Goal: Task Accomplishment & Management: Manage account settings

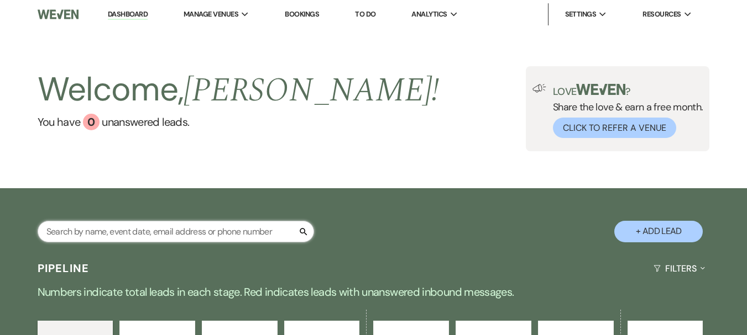
drag, startPoint x: 0, startPoint y: 0, endPoint x: 178, endPoint y: 238, distance: 297.3
click at [178, 238] on input "text" at bounding box center [176, 232] width 276 height 22
type input "karsten"
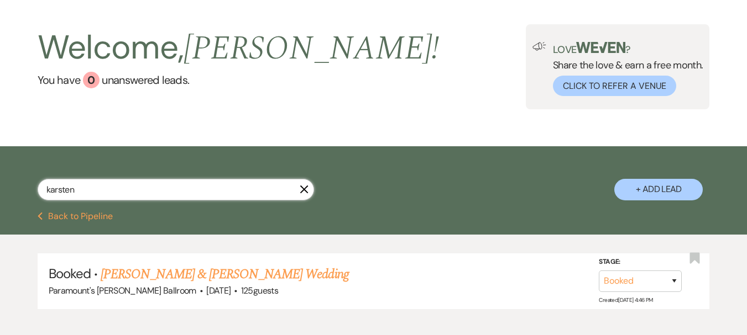
scroll to position [106, 0]
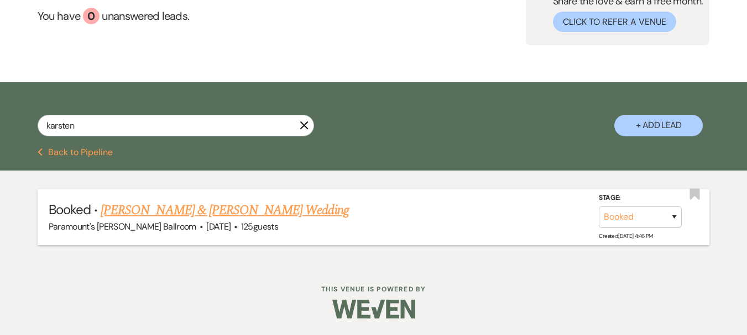
click at [204, 216] on link "[PERSON_NAME] & [PERSON_NAME] Wedding" at bounding box center [225, 211] width 248 height 20
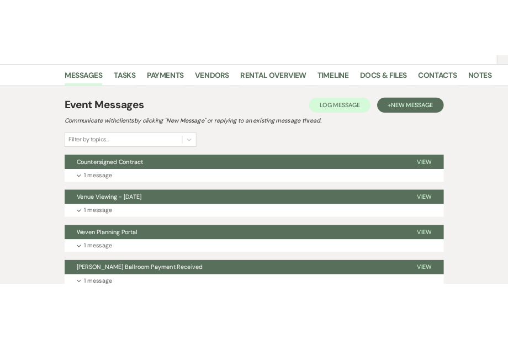
scroll to position [111, 0]
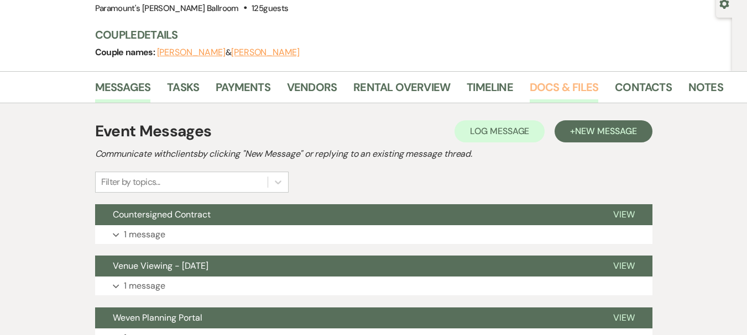
click at [544, 85] on link "Docs & Files" at bounding box center [563, 90] width 69 height 24
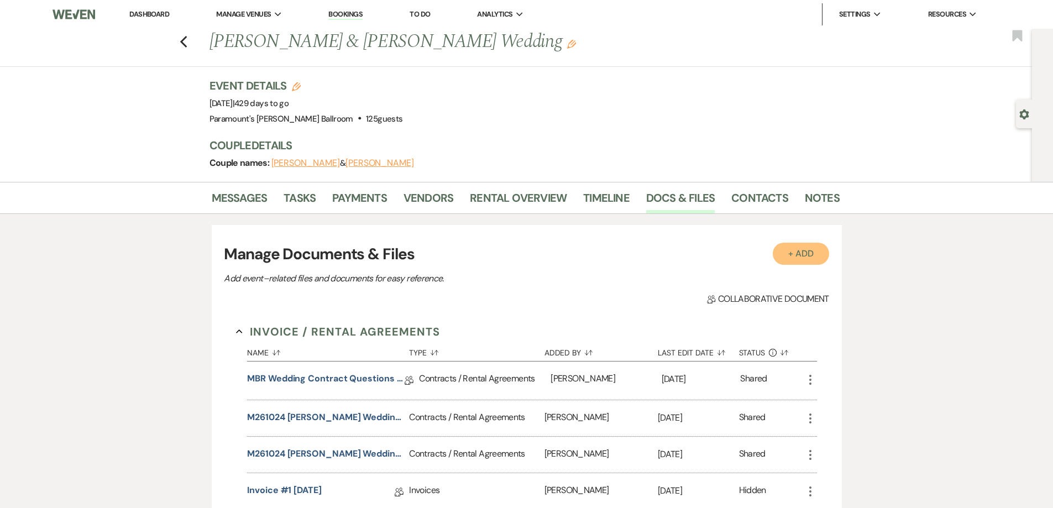
click at [746, 255] on button "+ Add" at bounding box center [801, 254] width 56 height 22
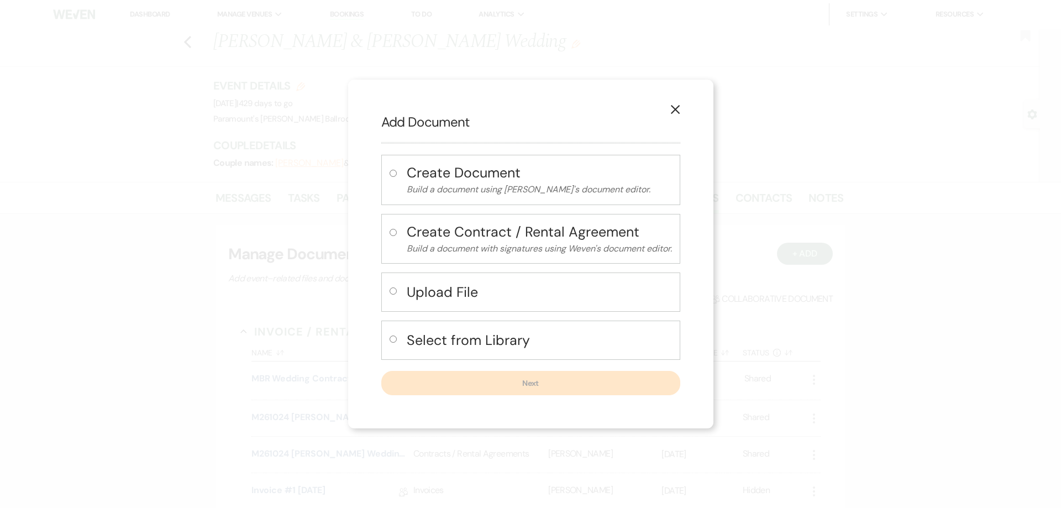
click at [440, 303] on button "Upload File" at bounding box center [539, 292] width 265 height 23
radio input "true"
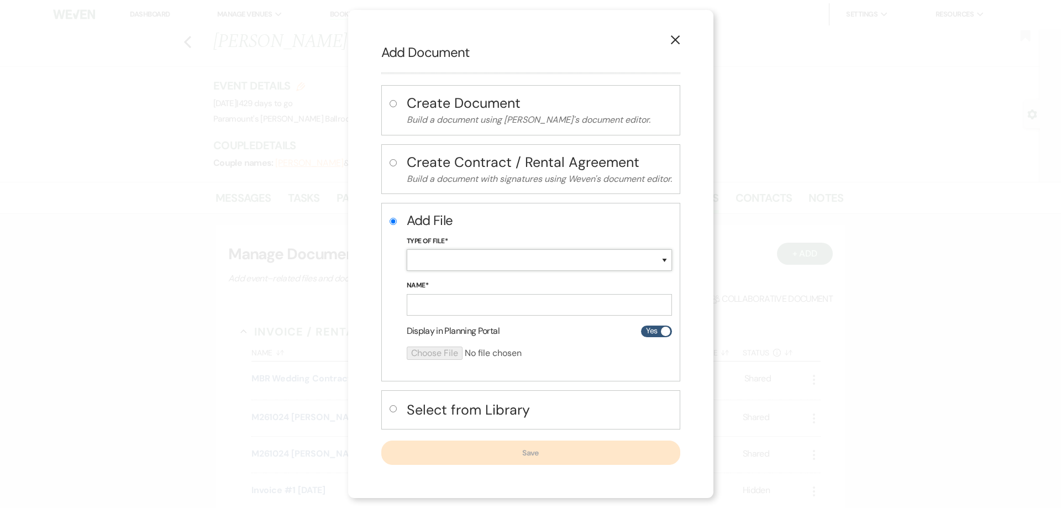
click at [421, 261] on select "Special Event Insurance Vendor Certificate of Insurance Contracts / Rental Agre…" at bounding box center [539, 260] width 265 height 22
select select "24"
click at [407, 249] on select "Special Event Insurance Vendor Certificate of Insurance Contracts / Rental Agre…" at bounding box center [539, 260] width 265 height 22
click at [420, 313] on input "Name*" at bounding box center [539, 305] width 265 height 22
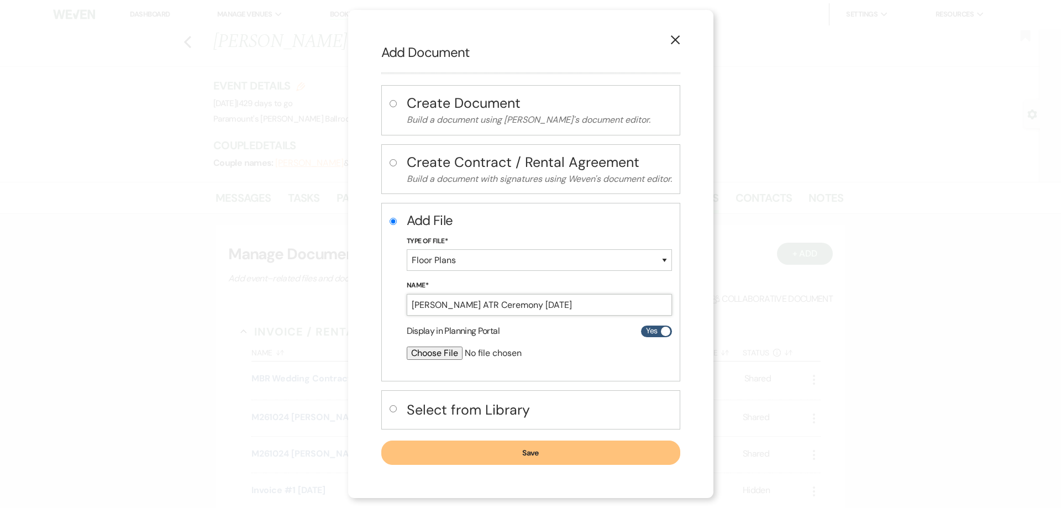
type input "[PERSON_NAME] ATR Ceremony [DATE]"
click at [441, 335] on input "file" at bounding box center [510, 353] width 207 height 13
type input "C:\fakepath\[PERSON_NAME] ATR Ceremony [DATE].pdf"
click at [577, 335] on button "Save" at bounding box center [530, 453] width 299 height 24
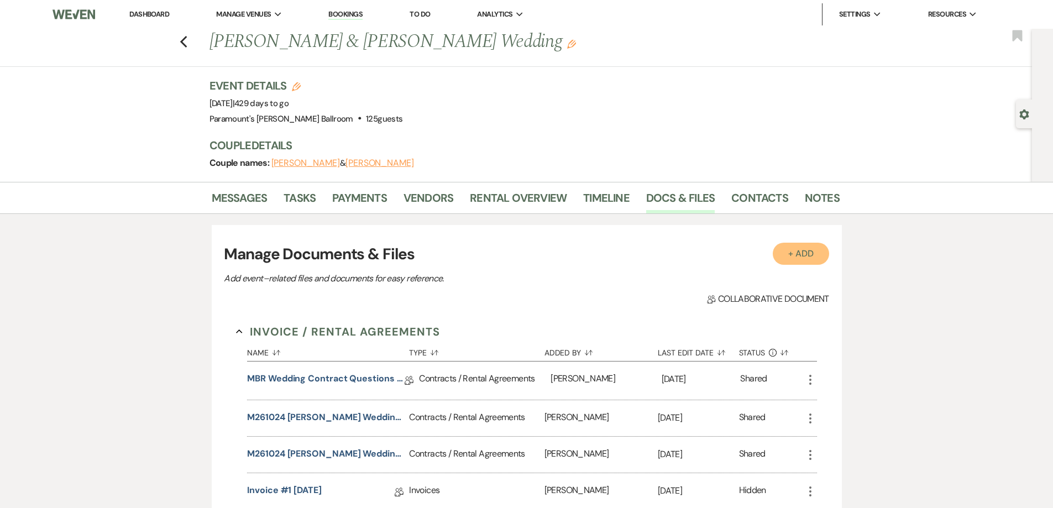
click at [746, 249] on button "+ Add" at bounding box center [801, 254] width 56 height 22
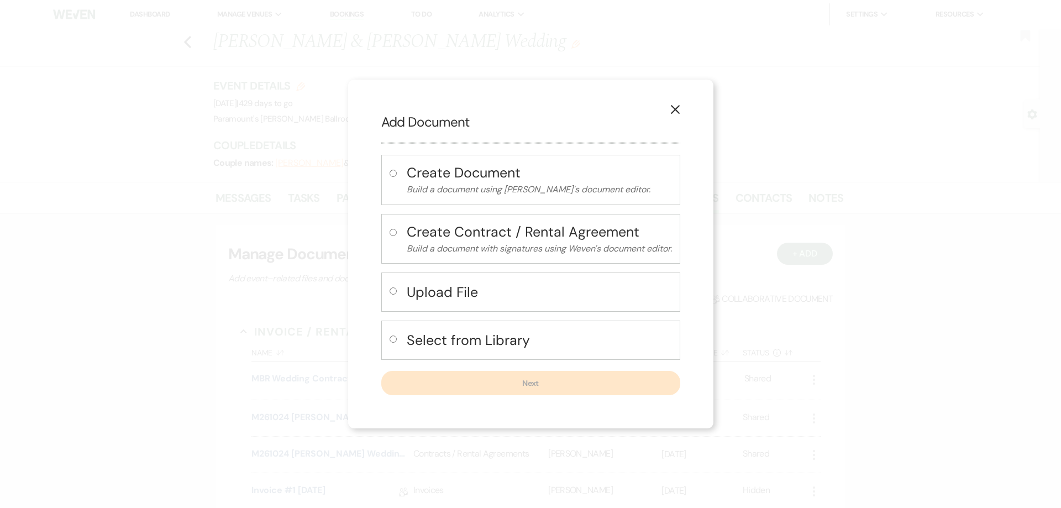
click at [620, 298] on h4 "Upload File" at bounding box center [539, 291] width 265 height 19
radio input "true"
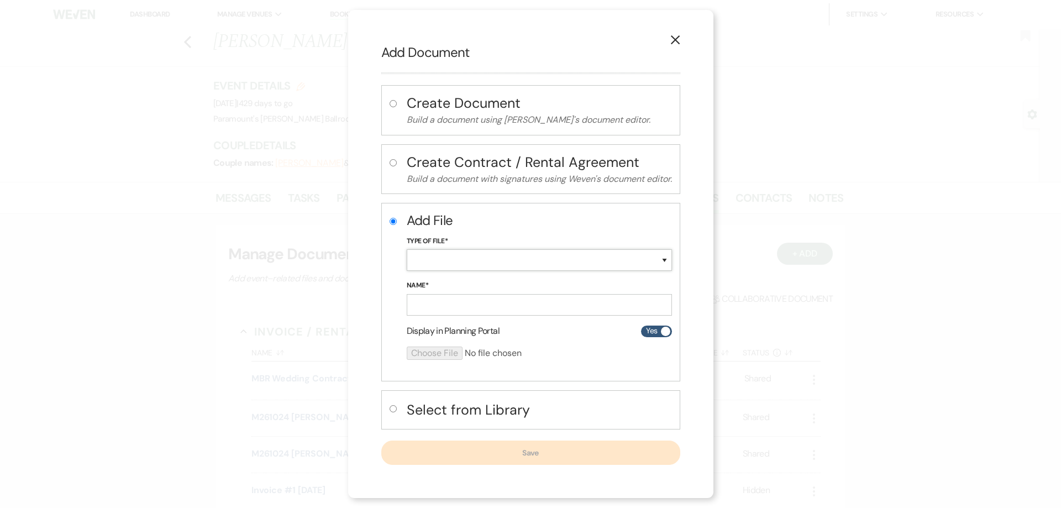
click at [532, 263] on select "Special Event Insurance Vendor Certificate of Insurance Contracts / Rental Agre…" at bounding box center [539, 260] width 265 height 22
select select "24"
click at [407, 249] on select "Special Event Insurance Vendor Certificate of Insurance Contracts / Rental Agre…" at bounding box center [539, 260] width 265 height 22
click at [525, 307] on input "Name*" at bounding box center [539, 305] width 265 height 22
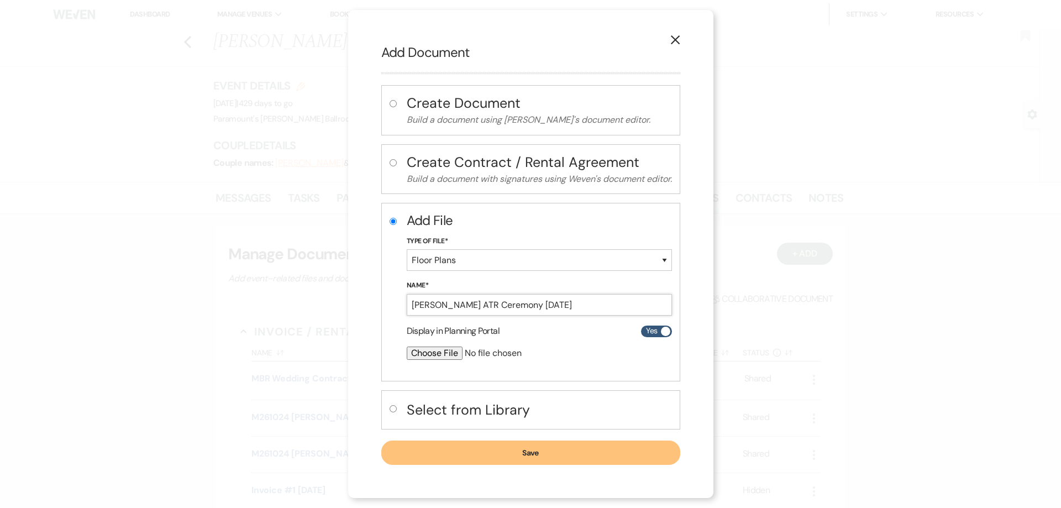
drag, startPoint x: 534, startPoint y: 307, endPoint x: 478, endPoint y: 300, distance: 56.8
click at [477, 300] on input "[PERSON_NAME] ATR Ceremony [DATE]" at bounding box center [539, 305] width 265 height 22
type input "[PERSON_NAME] MBR Reception [DATE]"
click at [444, 335] on input "file" at bounding box center [510, 353] width 207 height 13
type input "C:\fakepath\[PERSON_NAME] MBR Reception [DATE].pdf"
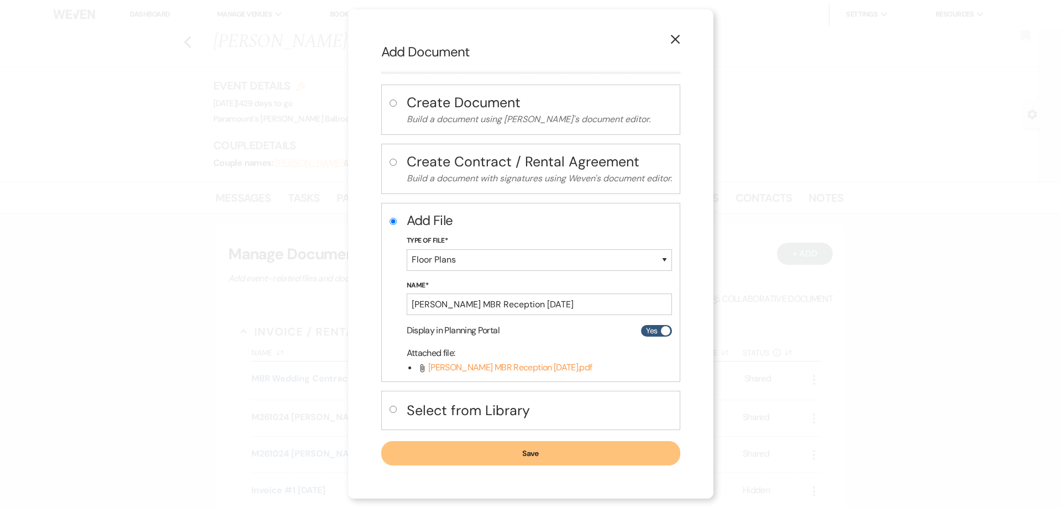
click at [558, 335] on button "Save" at bounding box center [530, 453] width 299 height 24
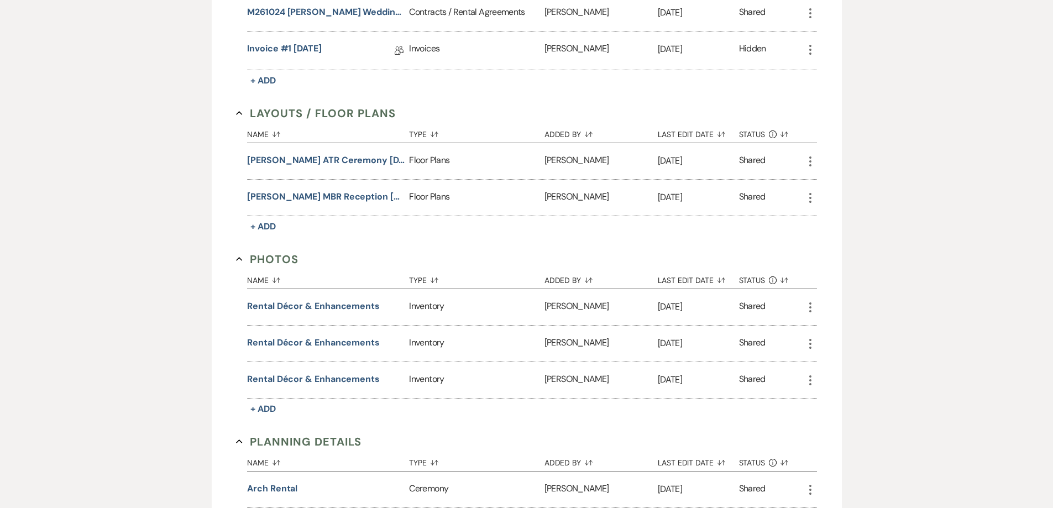
scroll to position [442, 0]
click at [746, 302] on icon "More" at bounding box center [810, 306] width 13 height 13
click at [746, 335] on button "Archive Archive" at bounding box center [860, 384] width 112 height 19
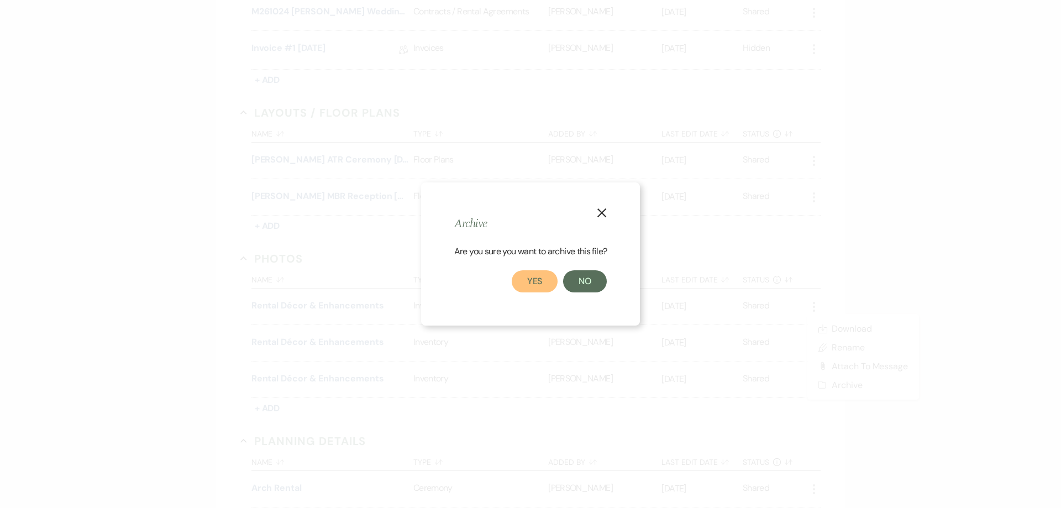
click at [526, 282] on button "Yes" at bounding box center [535, 281] width 46 height 22
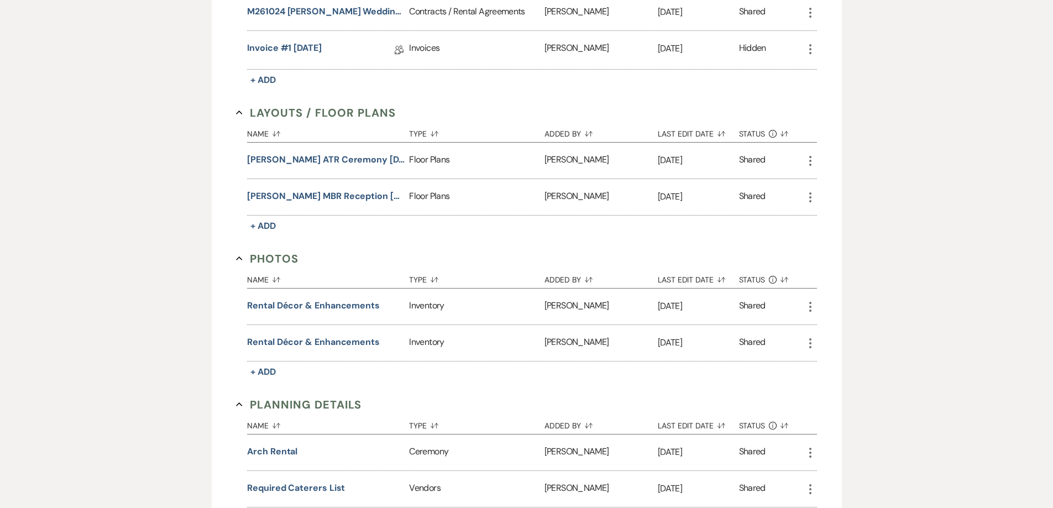
click at [746, 305] on icon "More" at bounding box center [810, 306] width 13 height 13
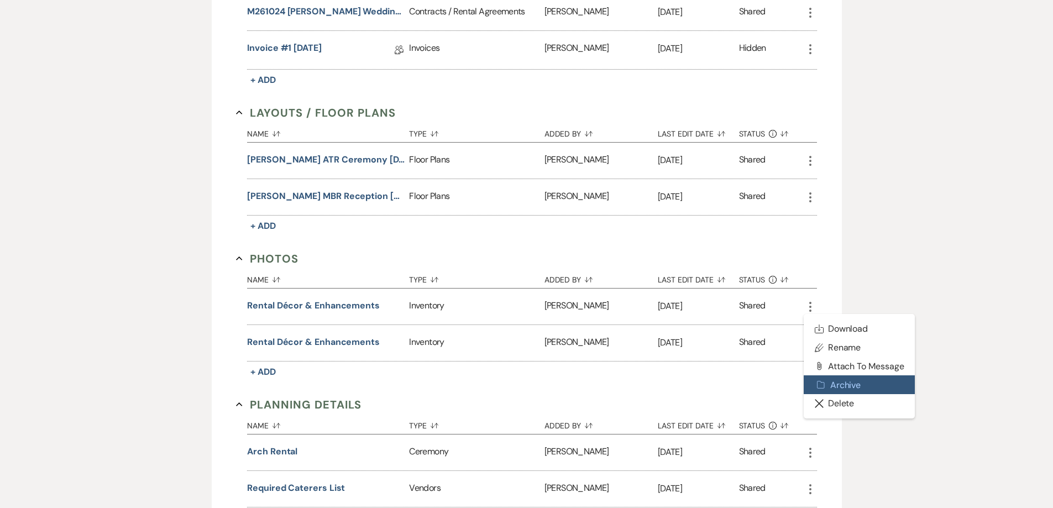
click at [746, 335] on button "Archive Archive" at bounding box center [860, 384] width 112 height 19
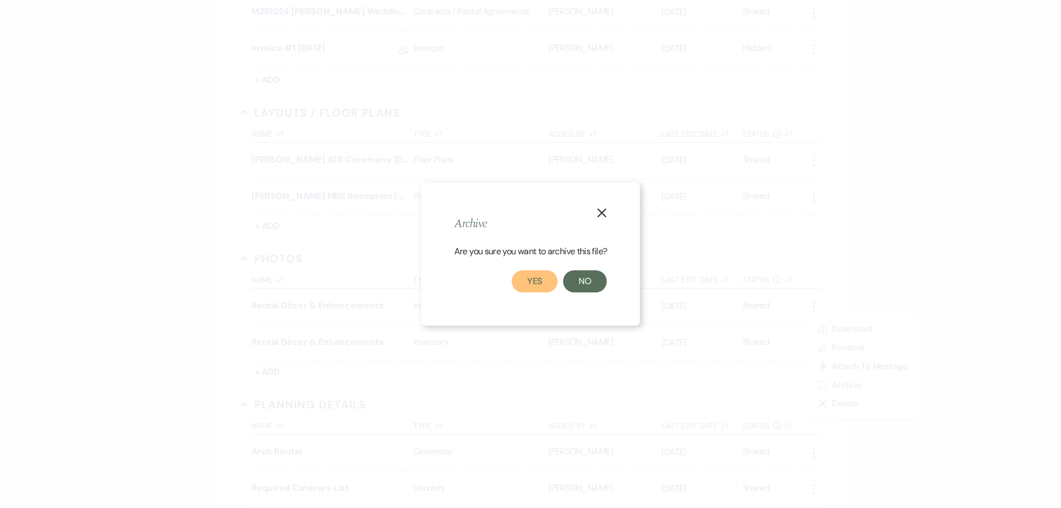
click at [542, 283] on button "Yes" at bounding box center [535, 281] width 46 height 22
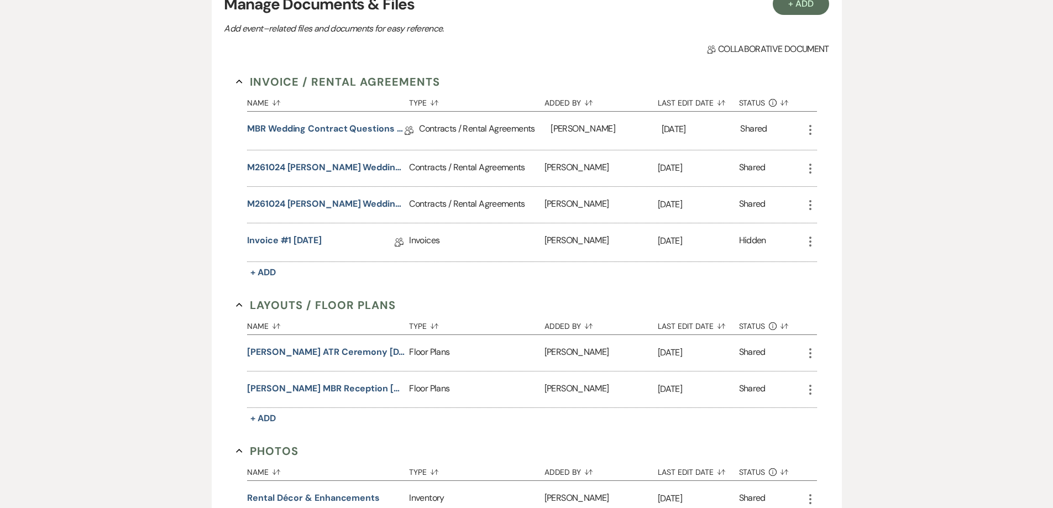
scroll to position [166, 0]
